Goal: Navigation & Orientation: Find specific page/section

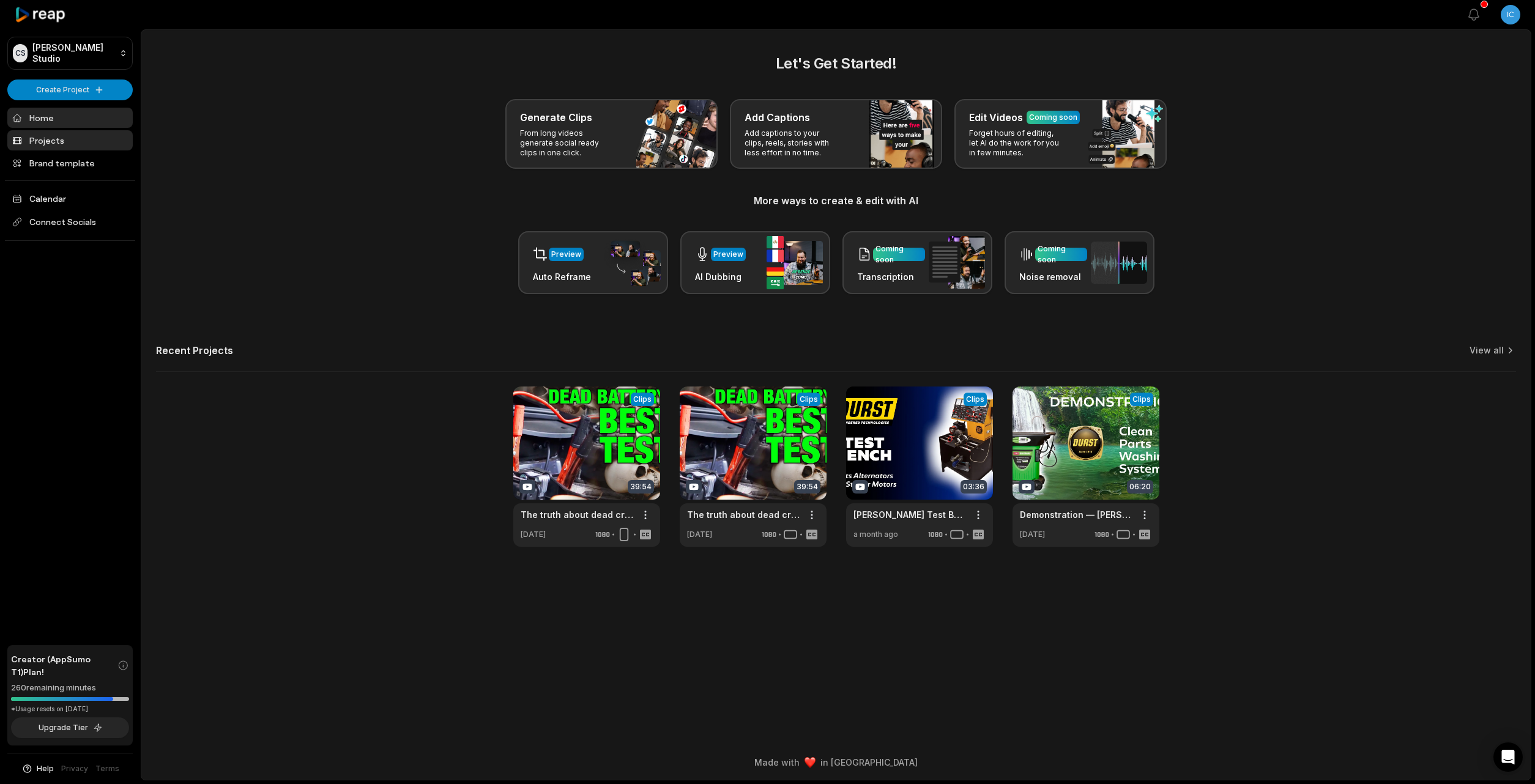
click at [48, 139] on link "Projects" at bounding box center [70, 140] width 125 height 20
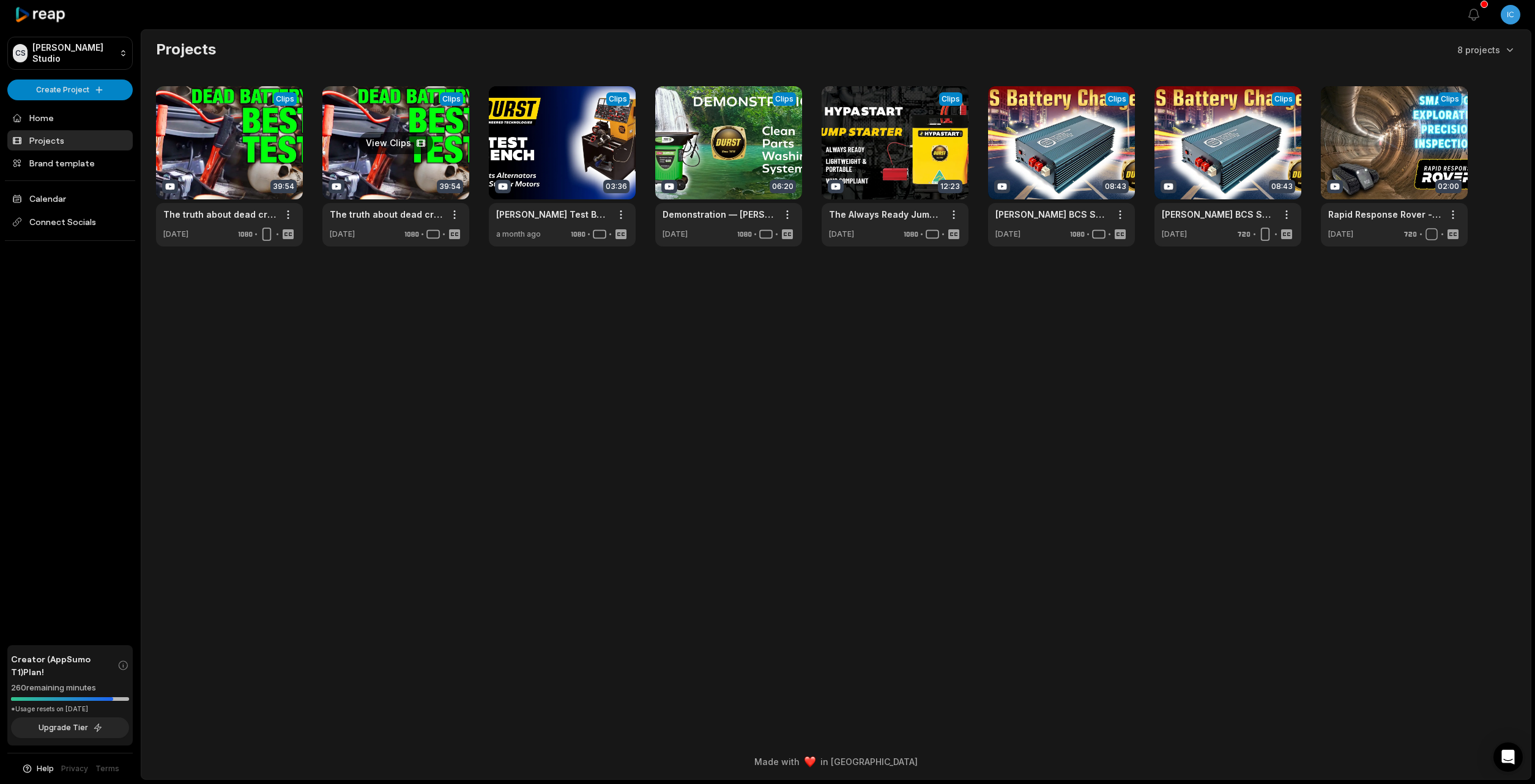
click at [384, 103] on link at bounding box center [396, 166] width 147 height 160
